Goal: Check status: Check status

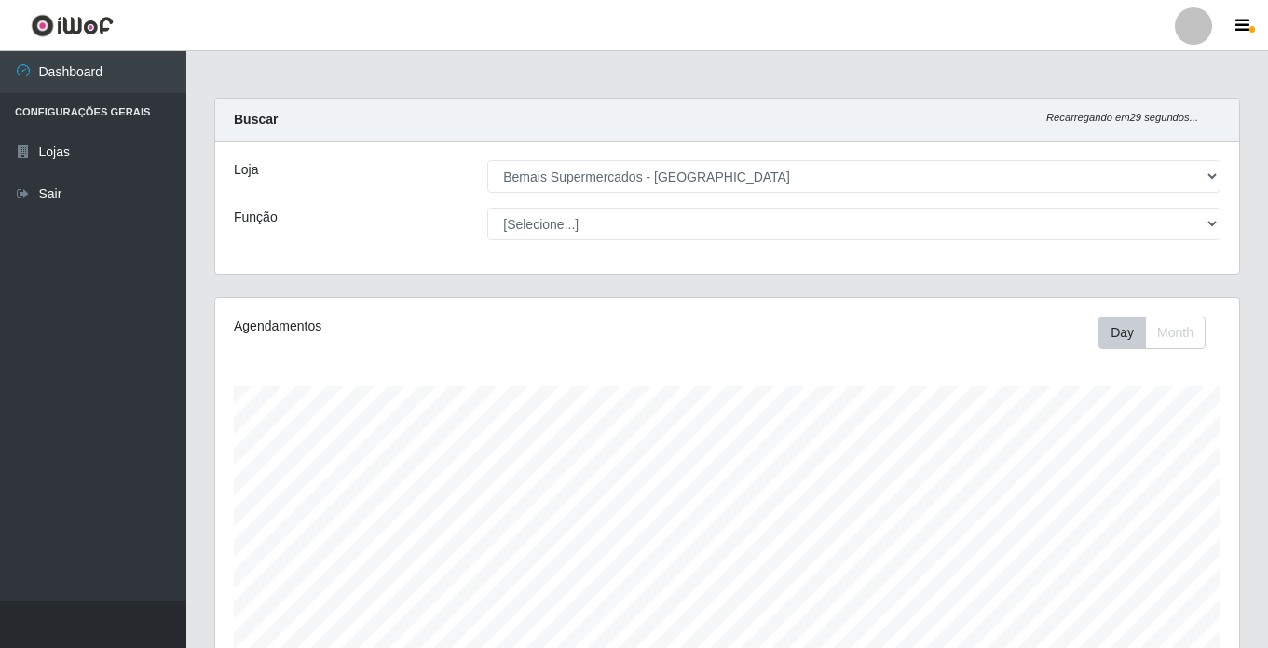
select select "250"
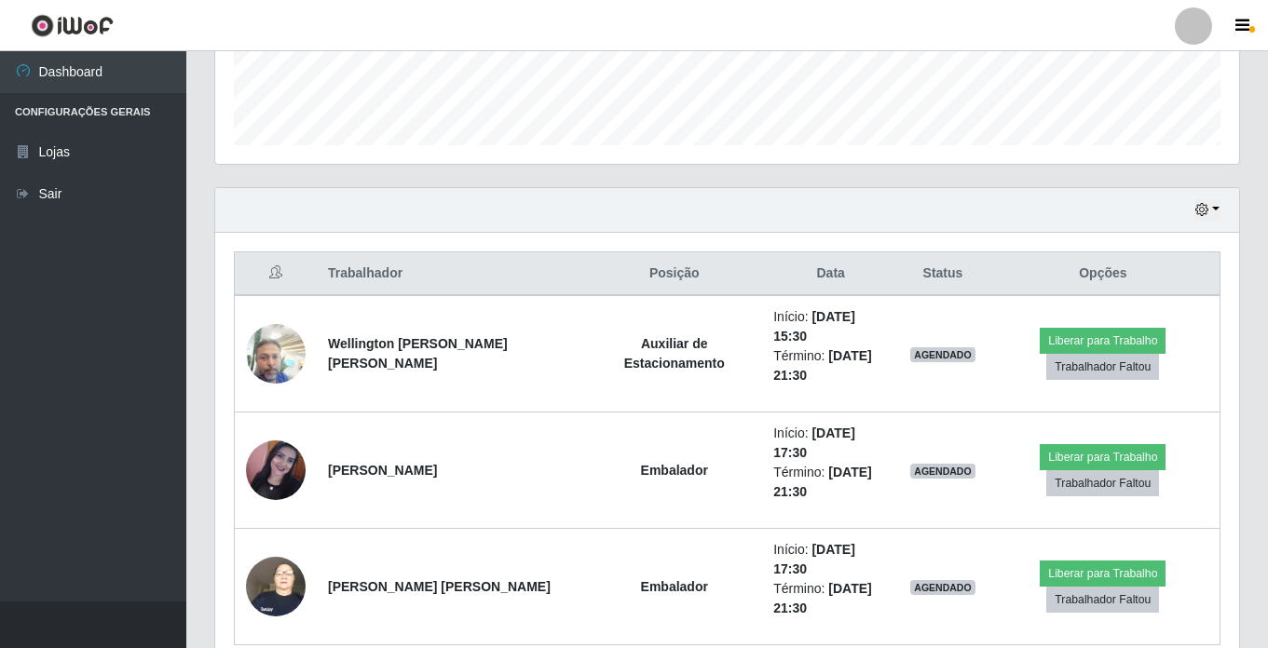
scroll to position [548, 0]
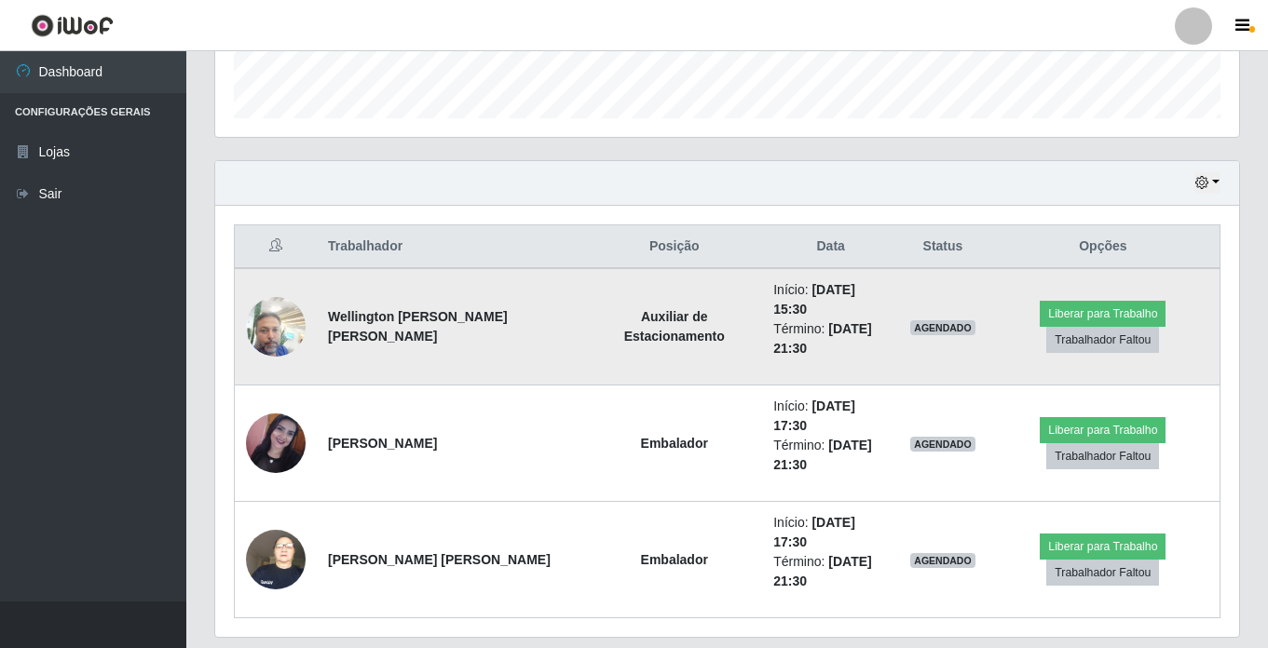
click at [260, 312] on img at bounding box center [276, 326] width 60 height 79
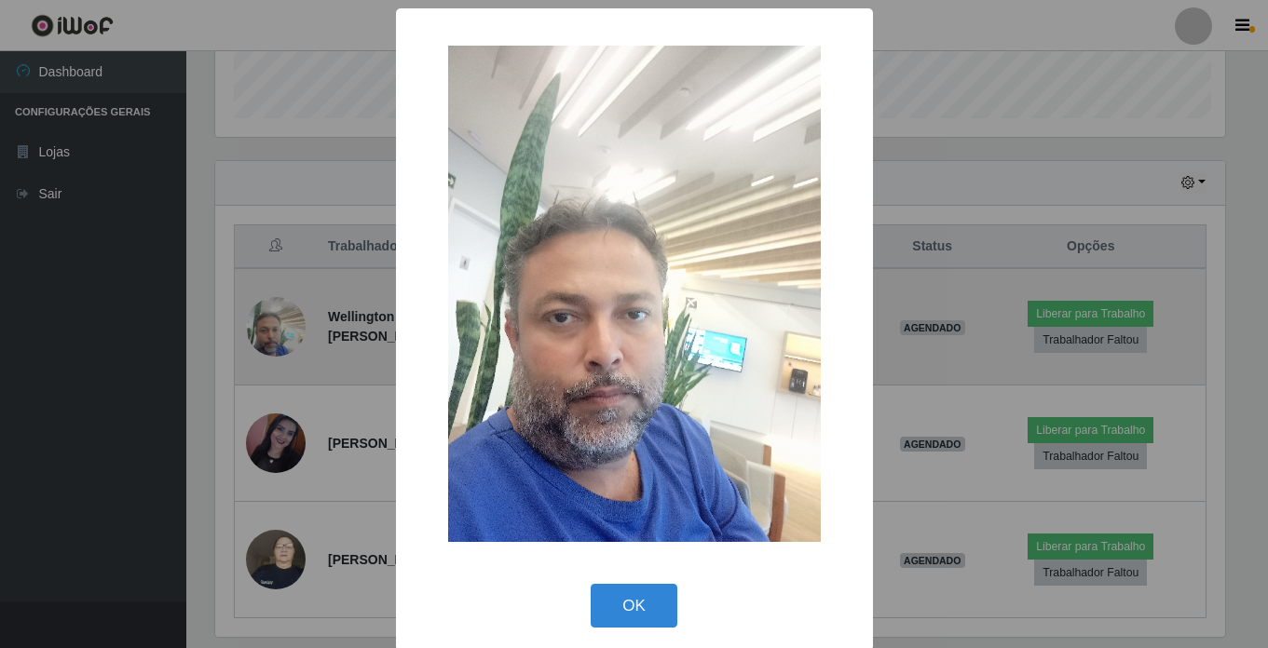
scroll to position [387, 1014]
click at [260, 312] on div "× OK Cancel" at bounding box center [636, 324] width 1272 height 648
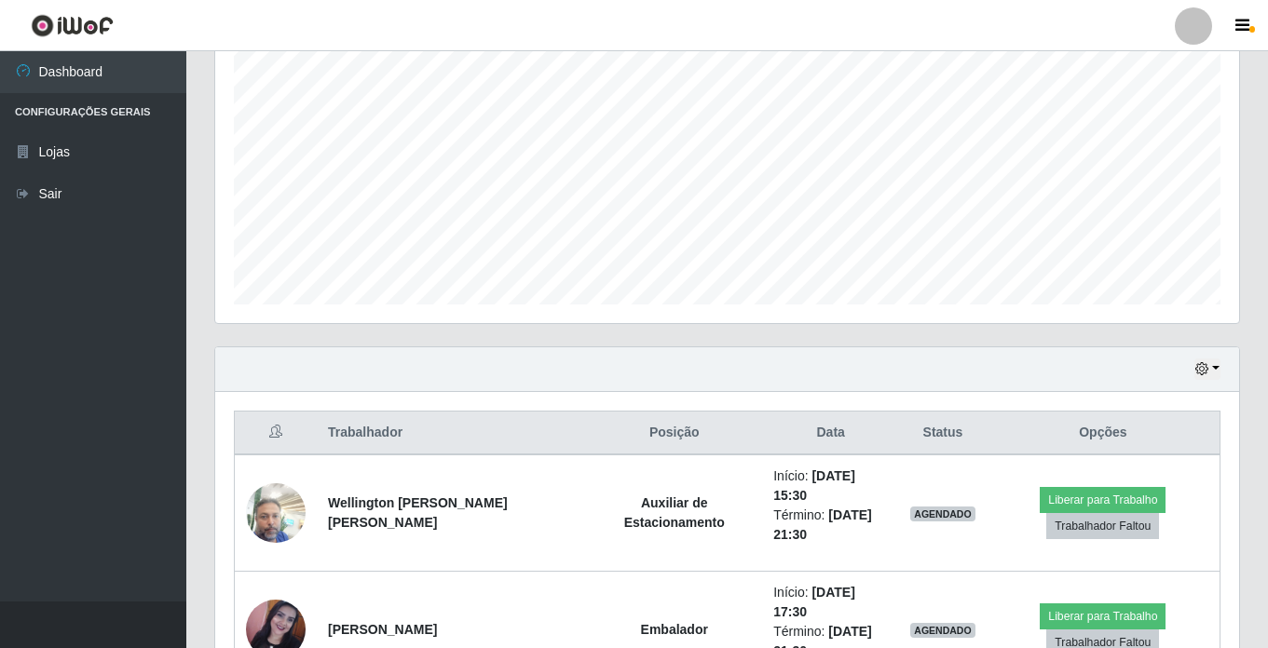
scroll to position [548, 0]
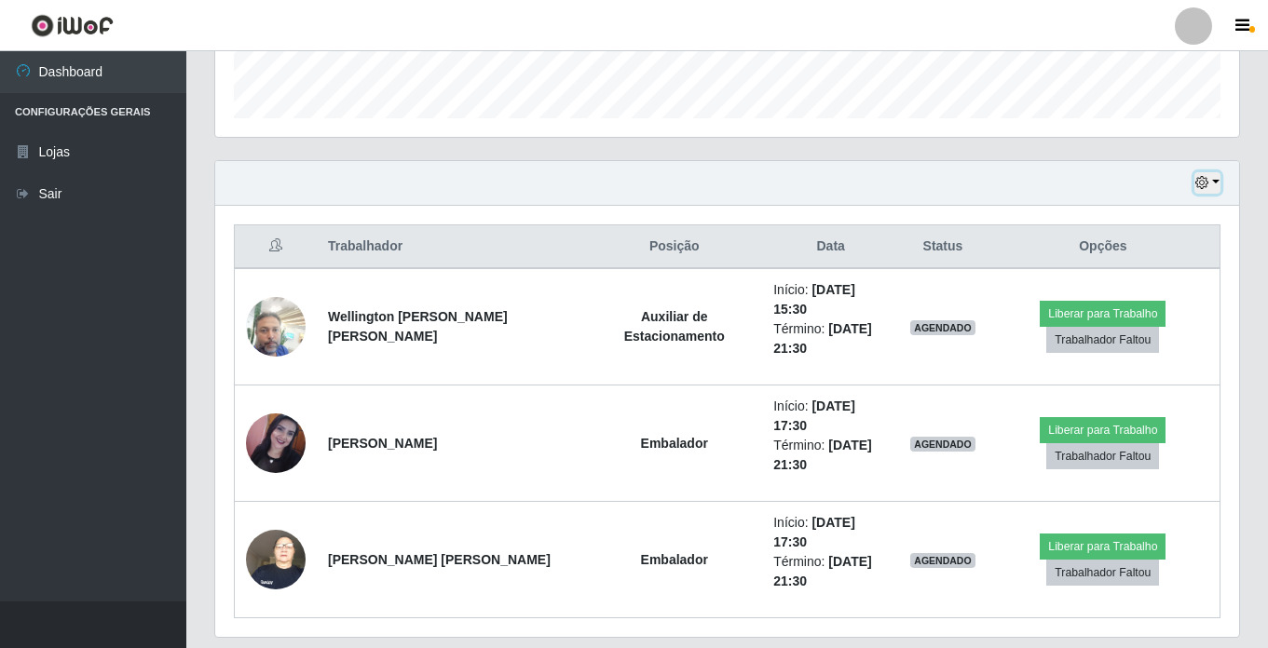
click at [1201, 182] on icon "button" at bounding box center [1201, 182] width 13 height 13
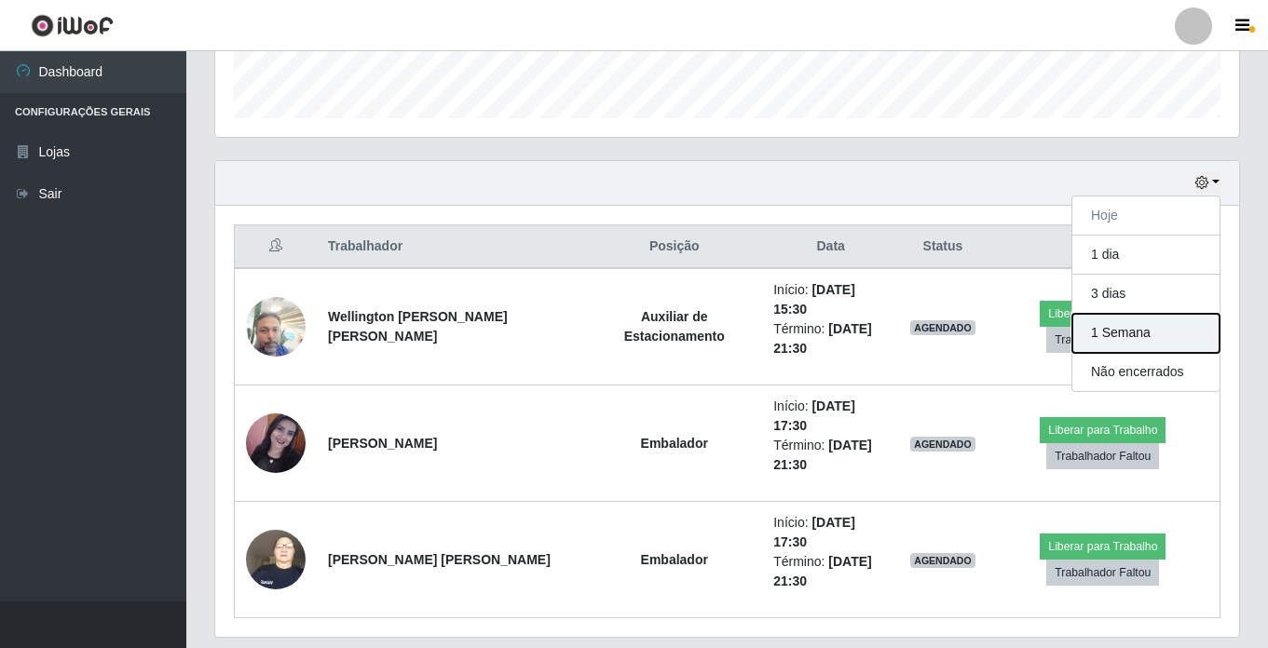
click at [1190, 328] on button "1 Semana" at bounding box center [1145, 333] width 147 height 39
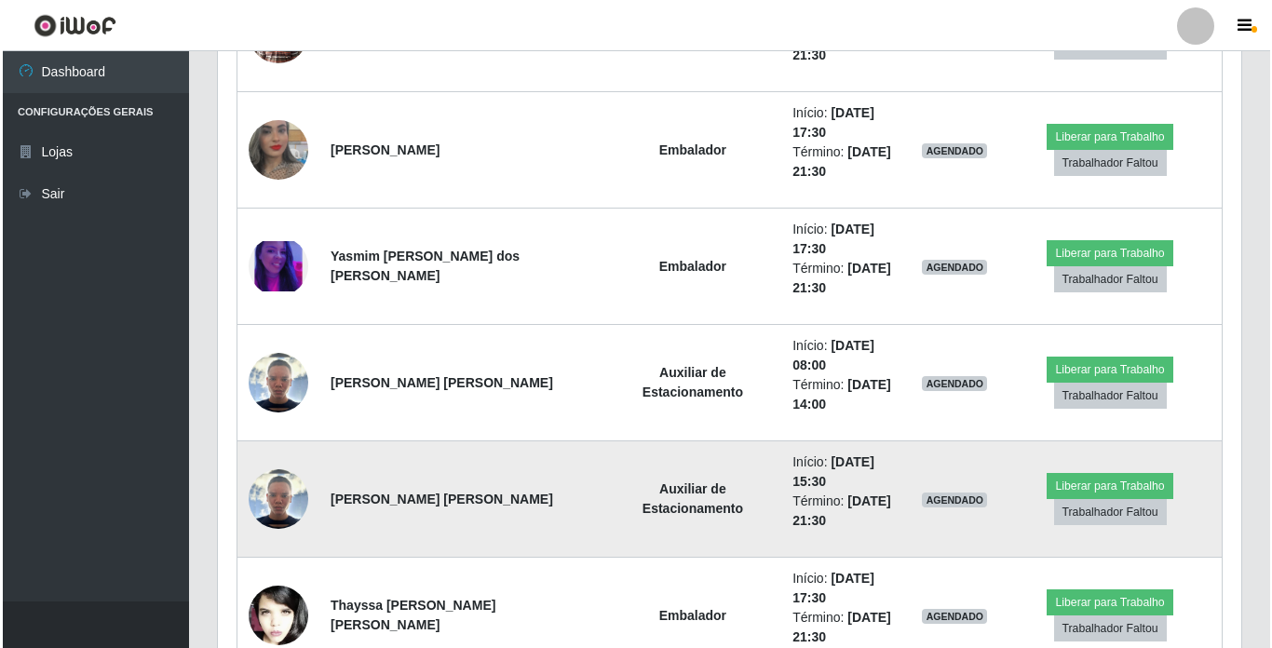
scroll to position [1572, 0]
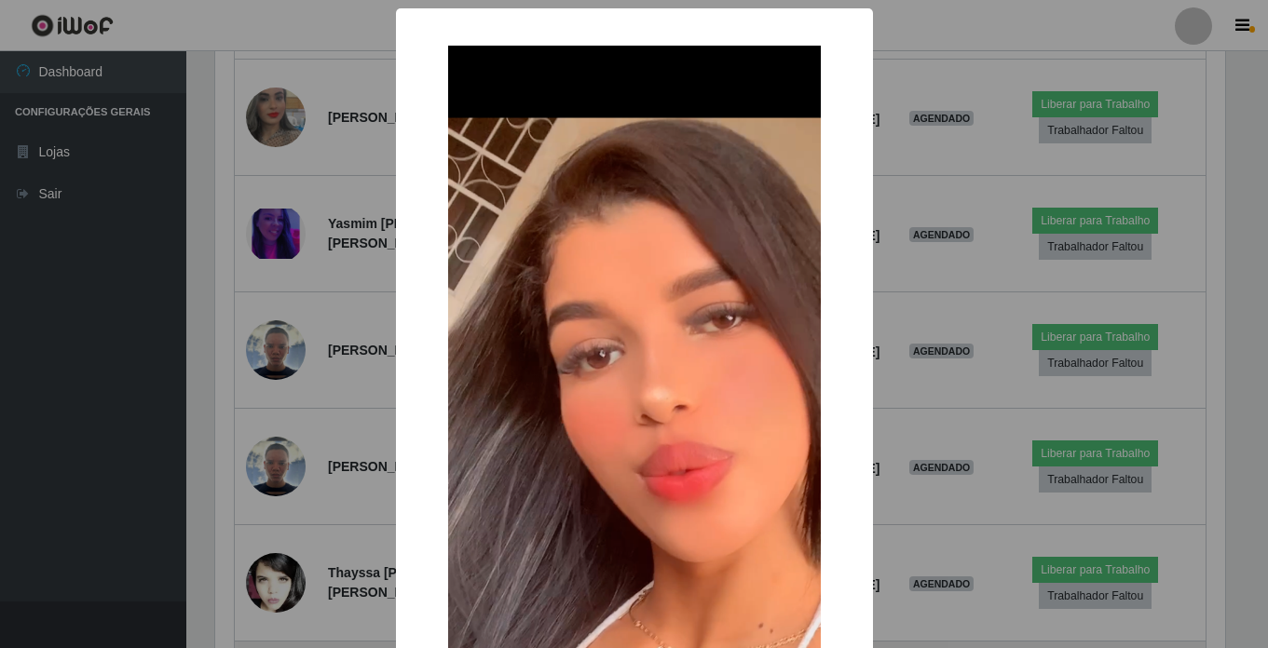
scroll to position [387, 1014]
click at [280, 446] on div "× OK Cancel" at bounding box center [636, 324] width 1272 height 648
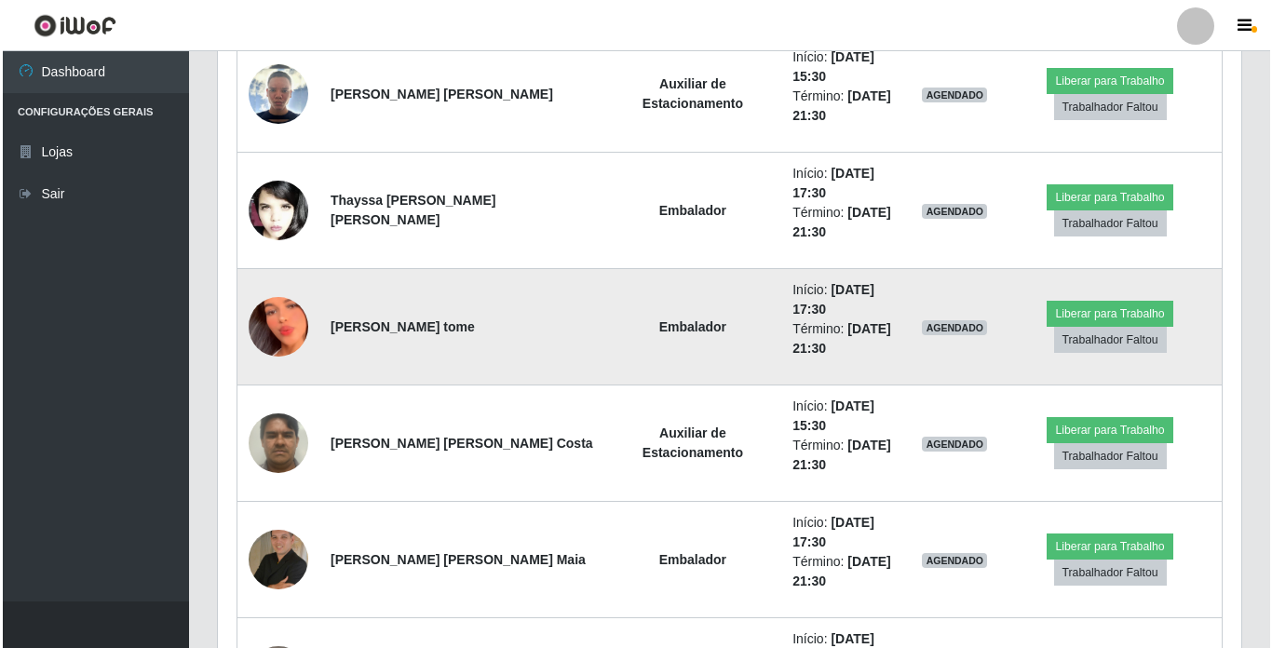
scroll to position [2038, 0]
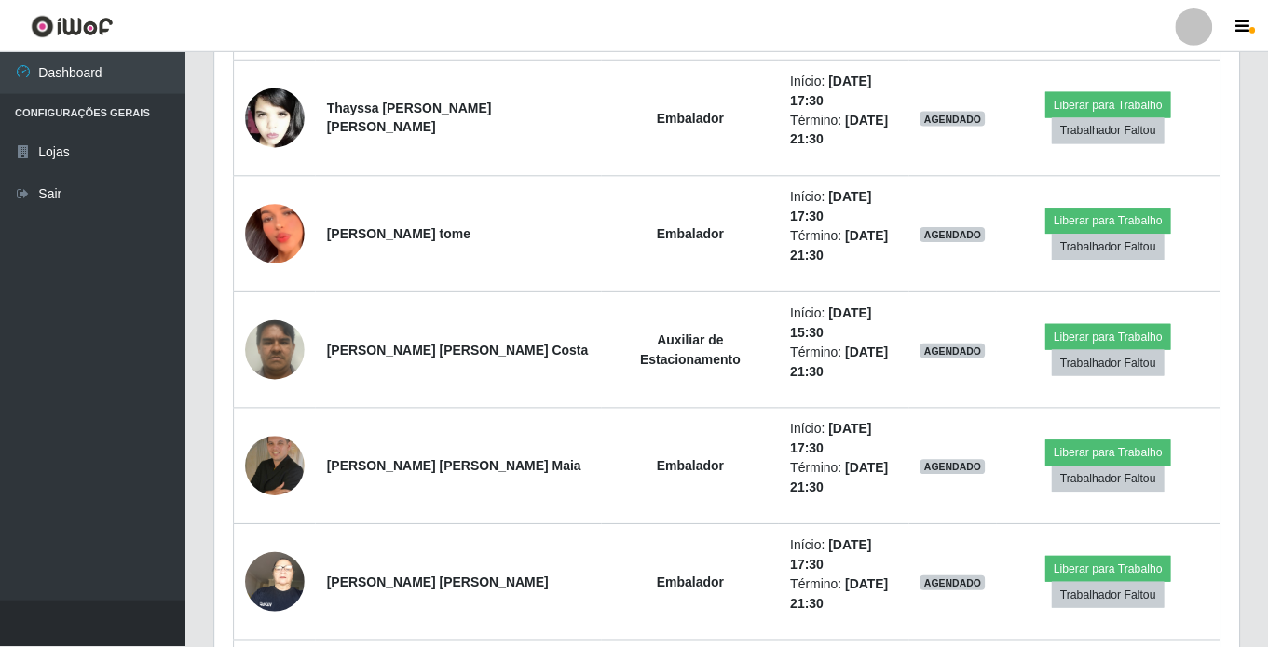
scroll to position [387, 1014]
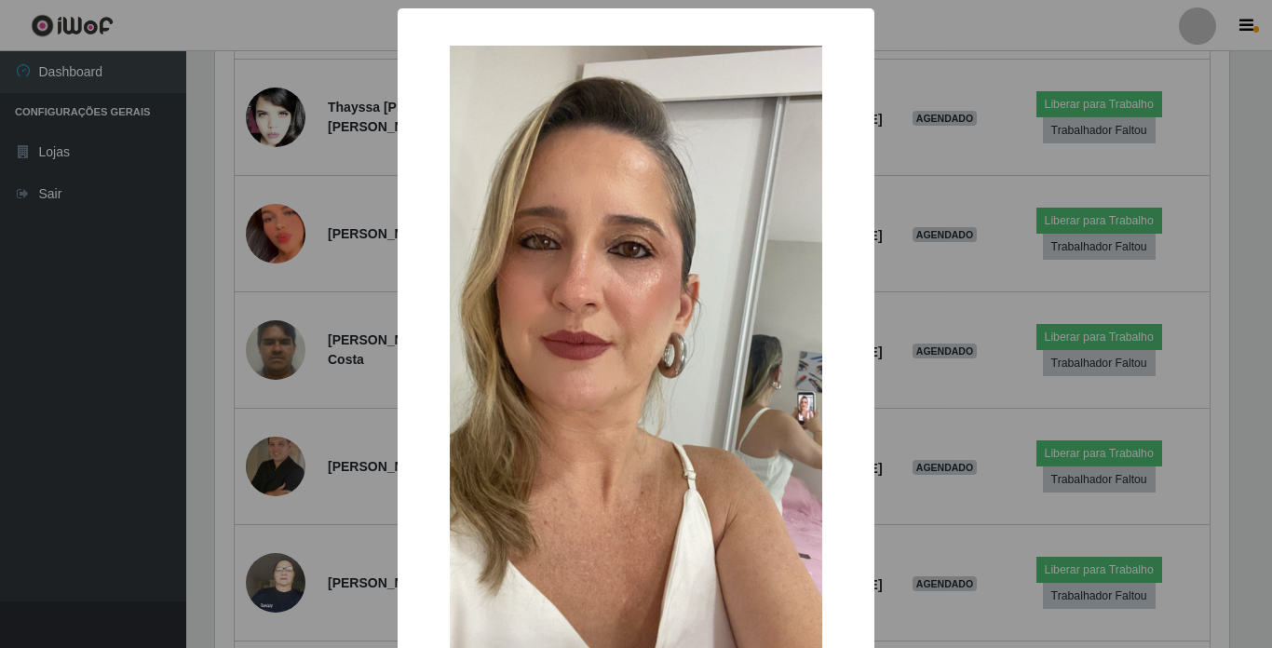
click at [277, 460] on div "× OK Cancel" at bounding box center [636, 324] width 1272 height 648
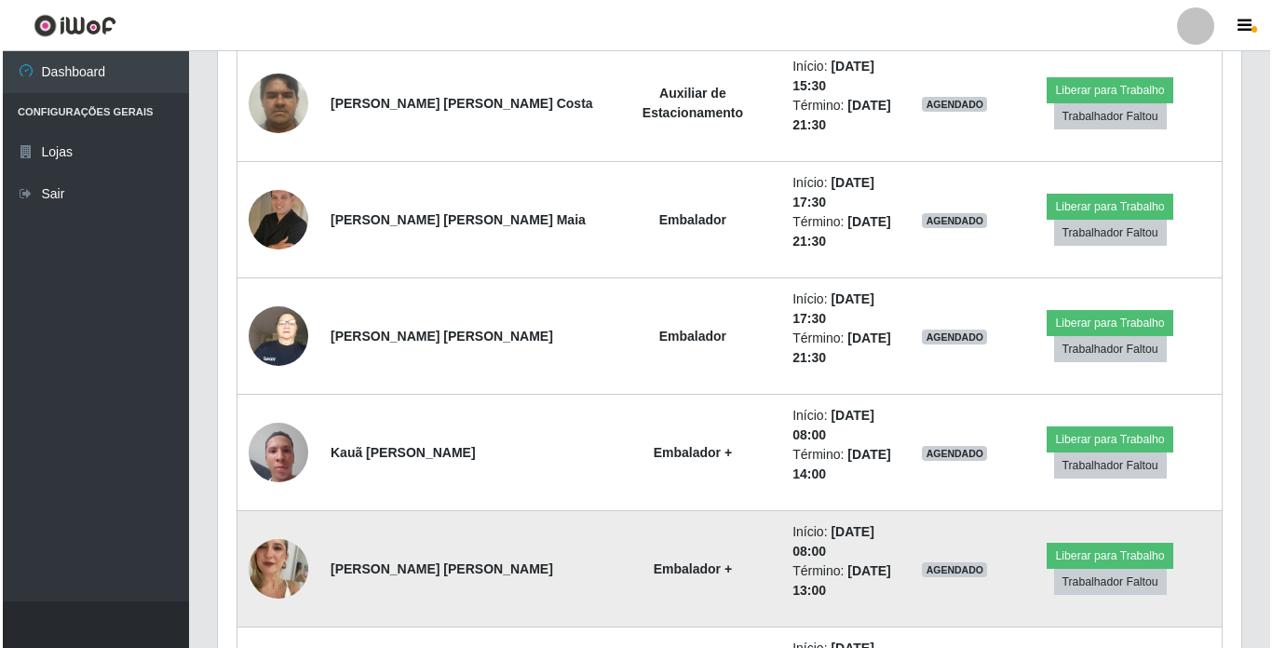
scroll to position [2317, 0]
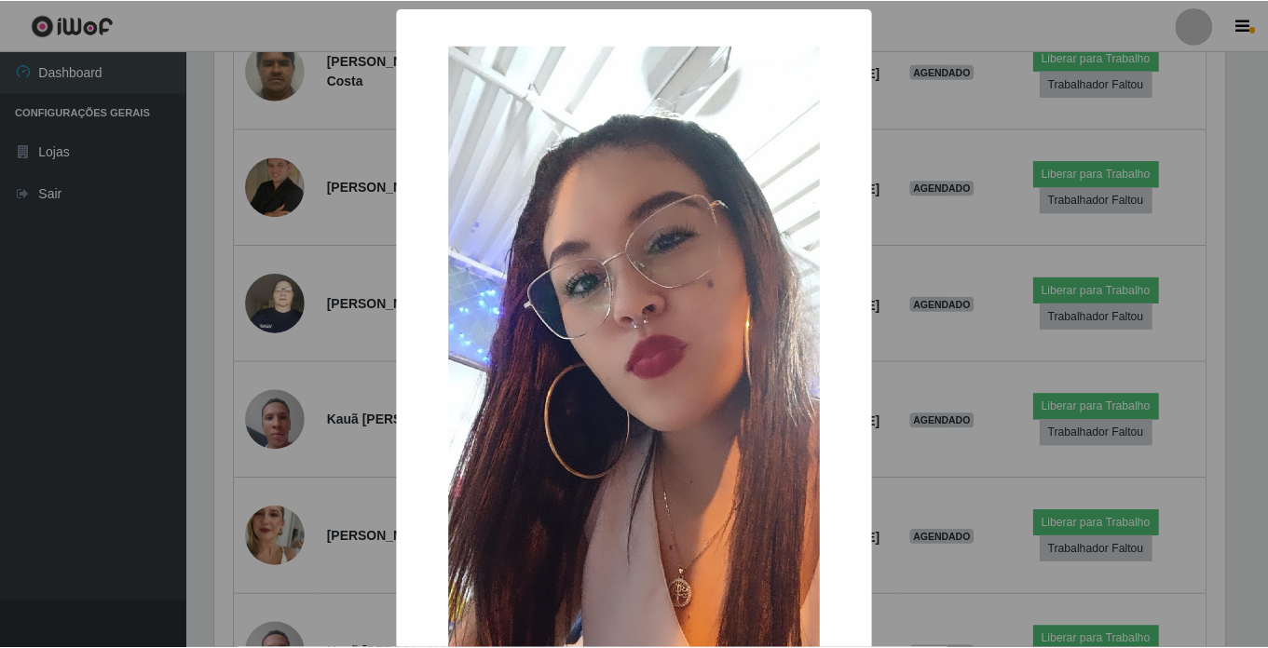
scroll to position [387, 1014]
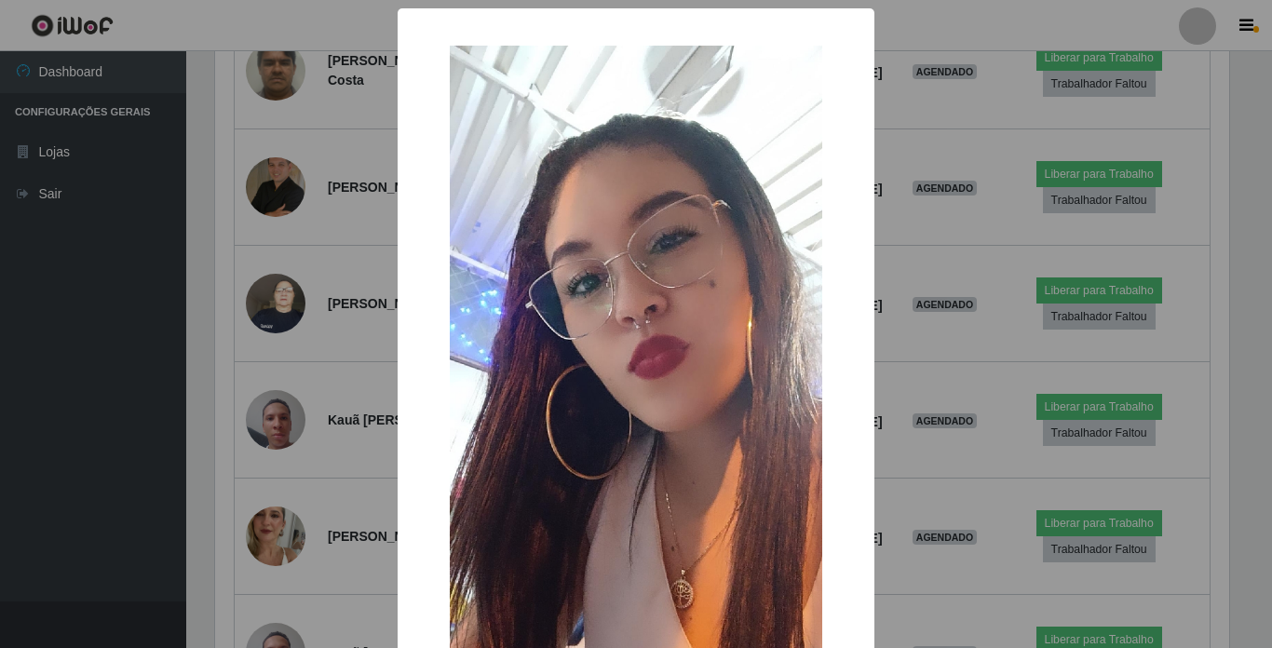
click at [266, 476] on div "× OK Cancel" at bounding box center [636, 324] width 1272 height 648
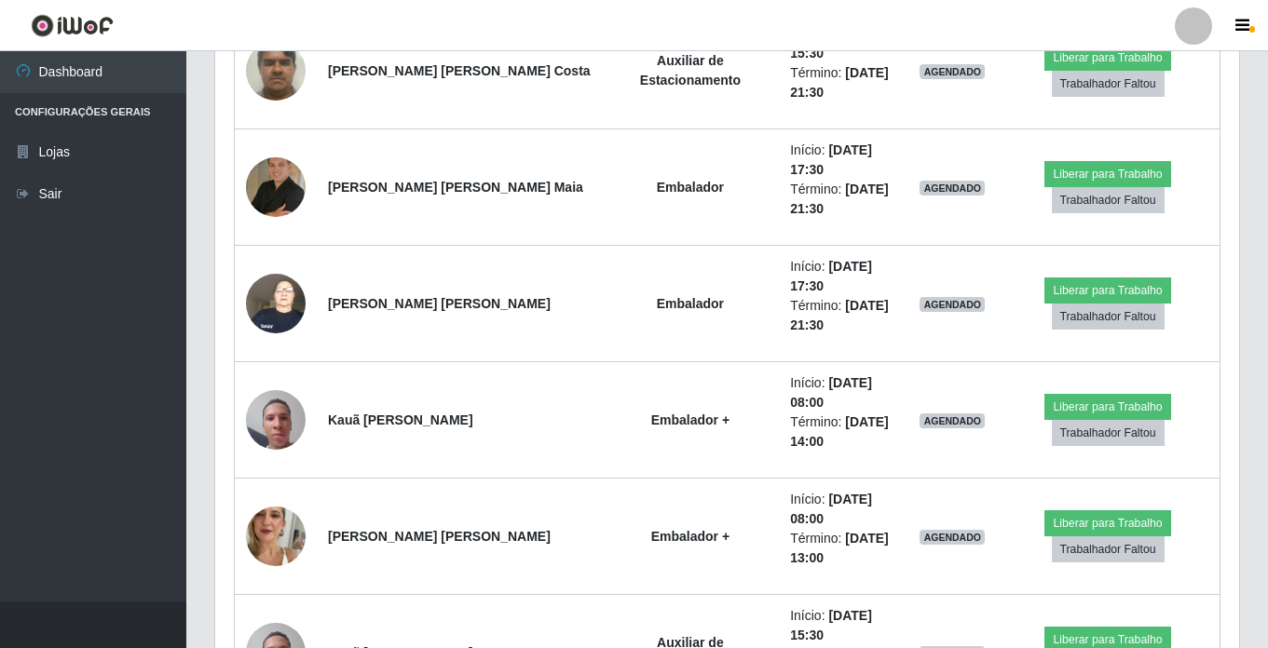
scroll to position [0, 0]
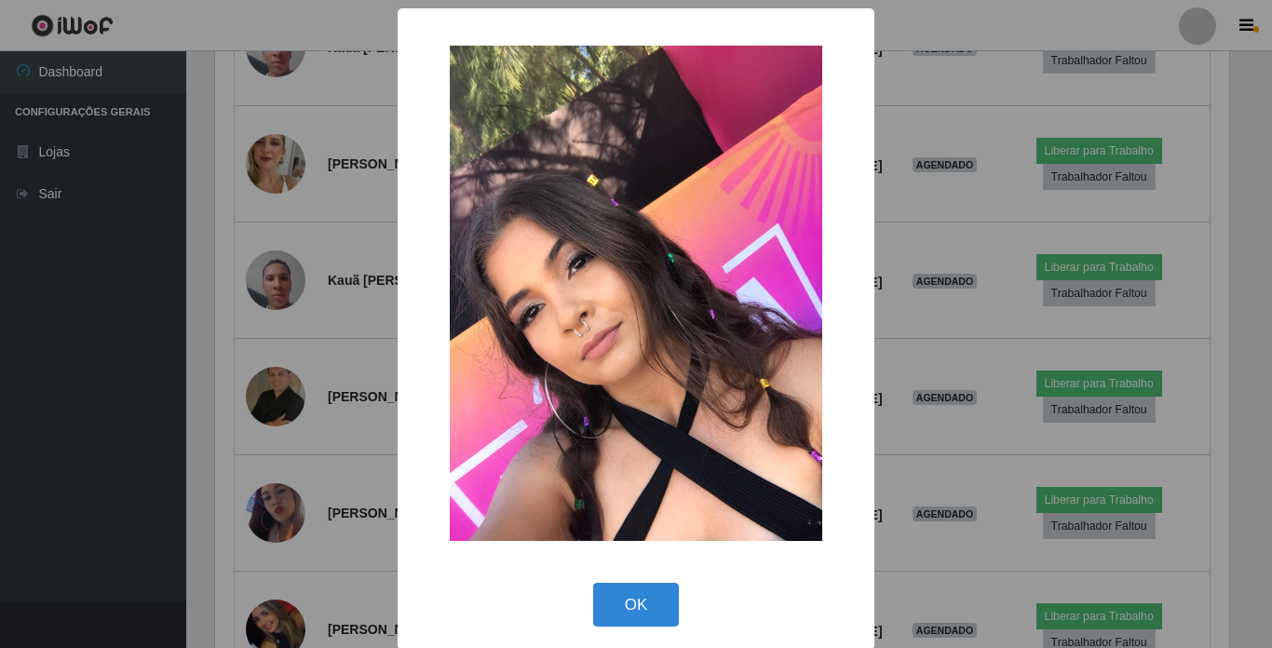
click at [267, 502] on div "× OK Cancel" at bounding box center [636, 324] width 1272 height 648
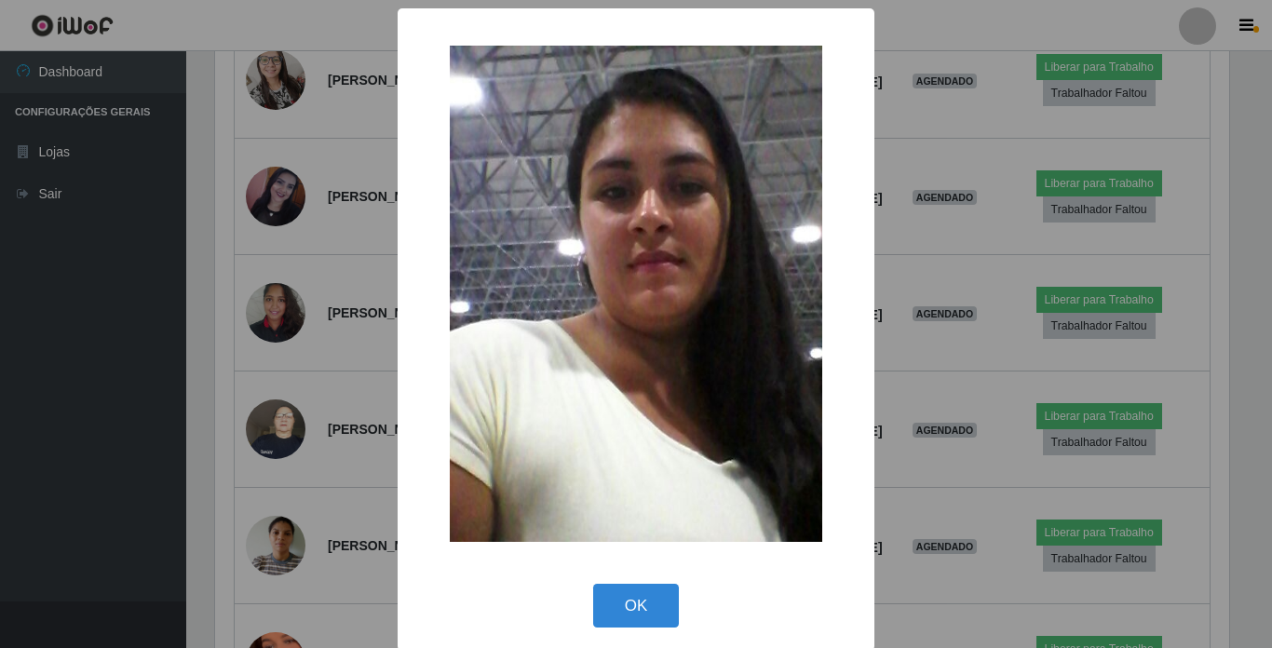
click at [291, 408] on div "× OK Cancel" at bounding box center [636, 324] width 1272 height 648
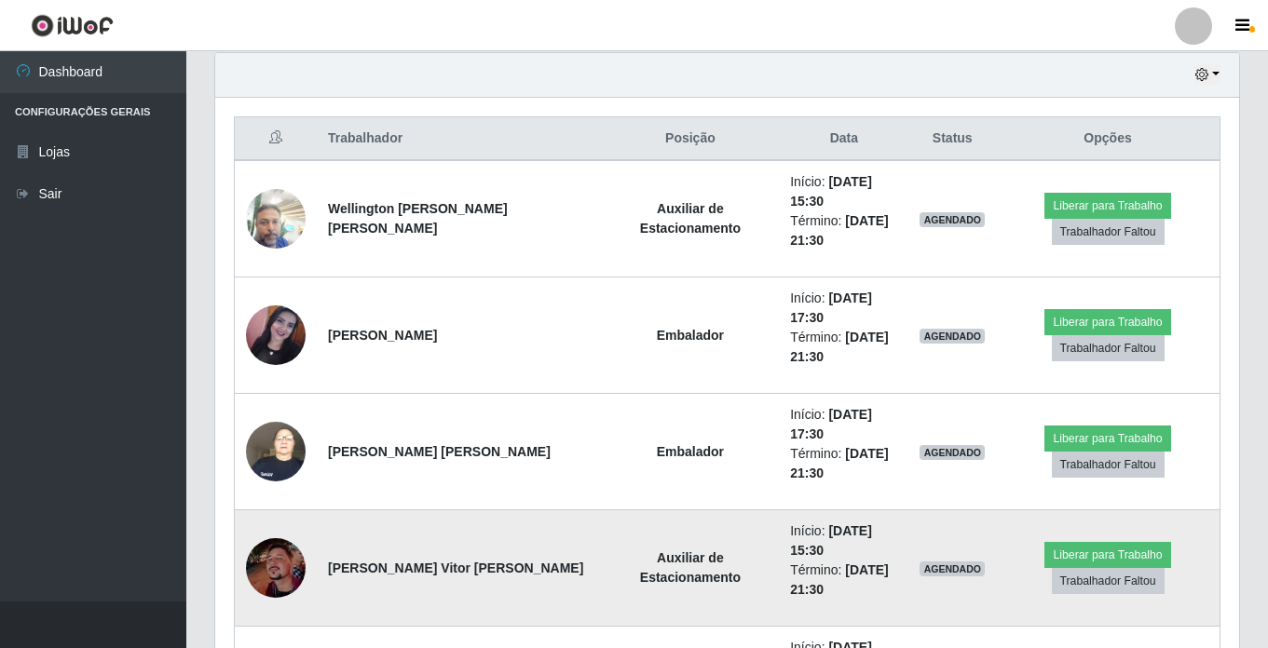
scroll to position [492, 0]
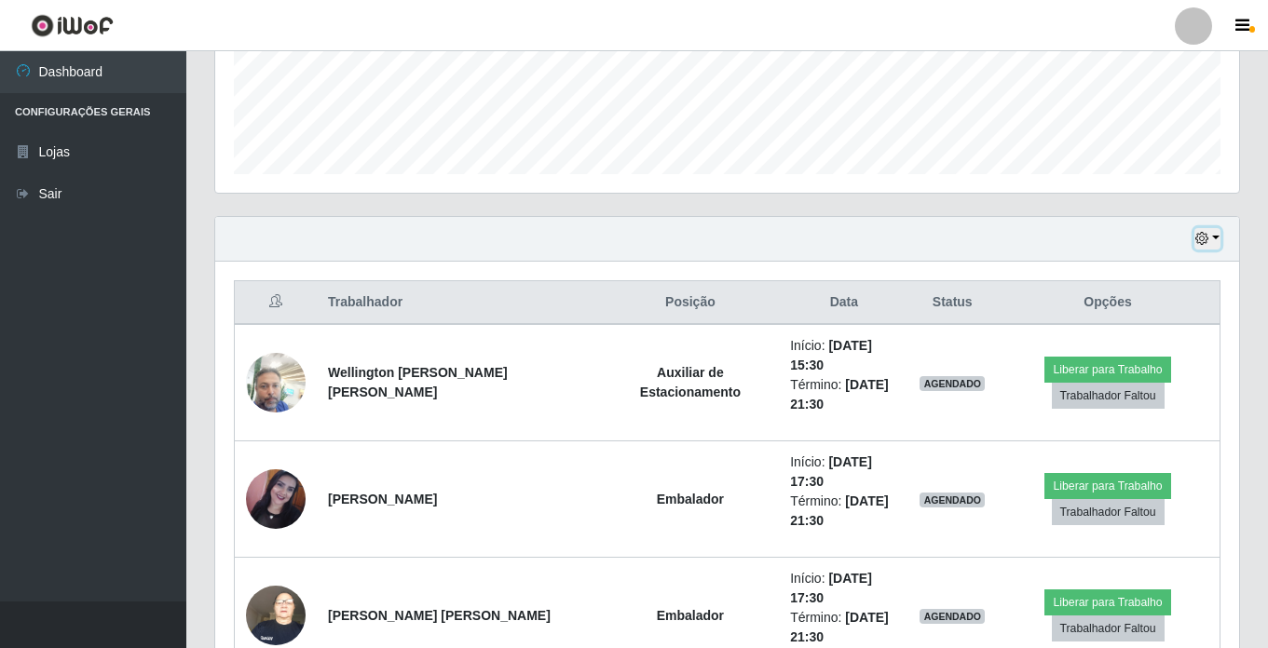
click at [1207, 245] on icon "button" at bounding box center [1201, 238] width 13 height 13
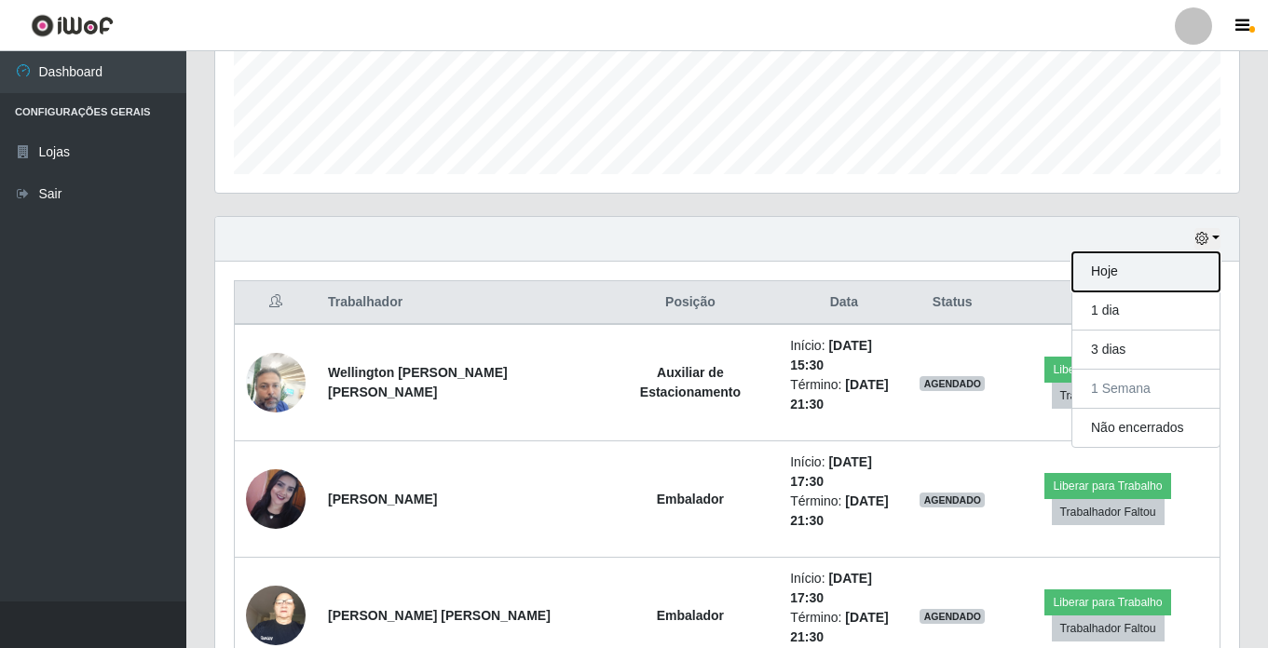
click at [1164, 263] on button "Hoje" at bounding box center [1145, 271] width 147 height 39
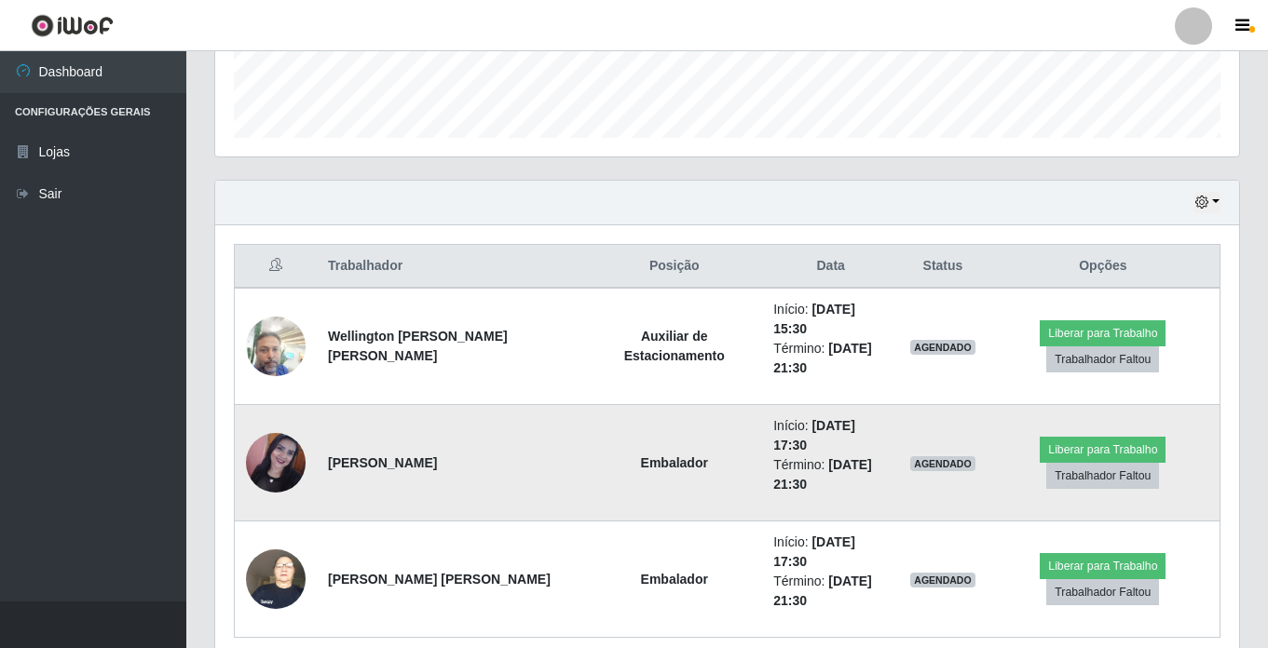
scroll to position [548, 0]
